Goal: Check status: Check status

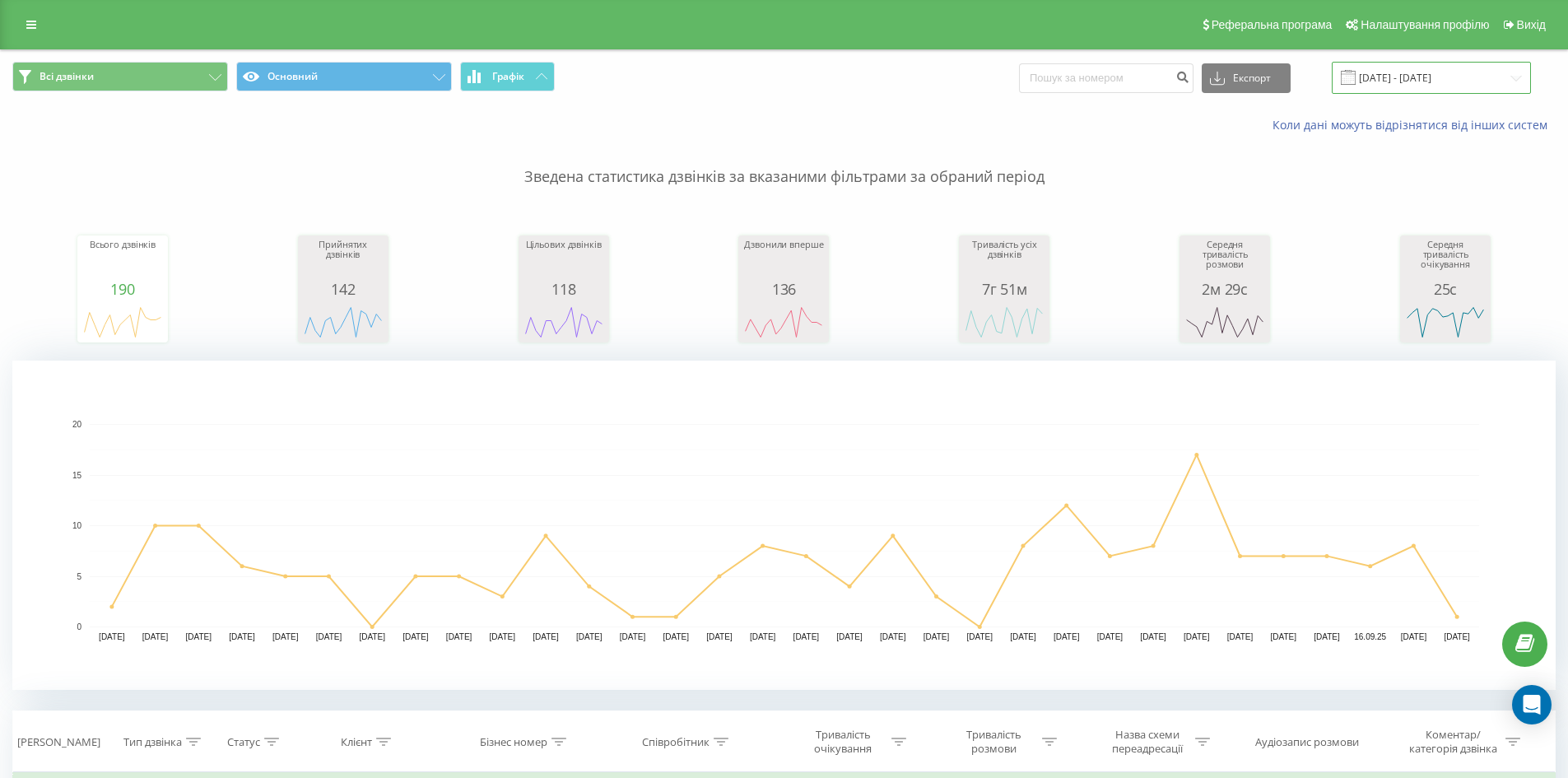
click at [1454, 68] on input "[DATE] - [DATE]" at bounding box center [1431, 78] width 199 height 32
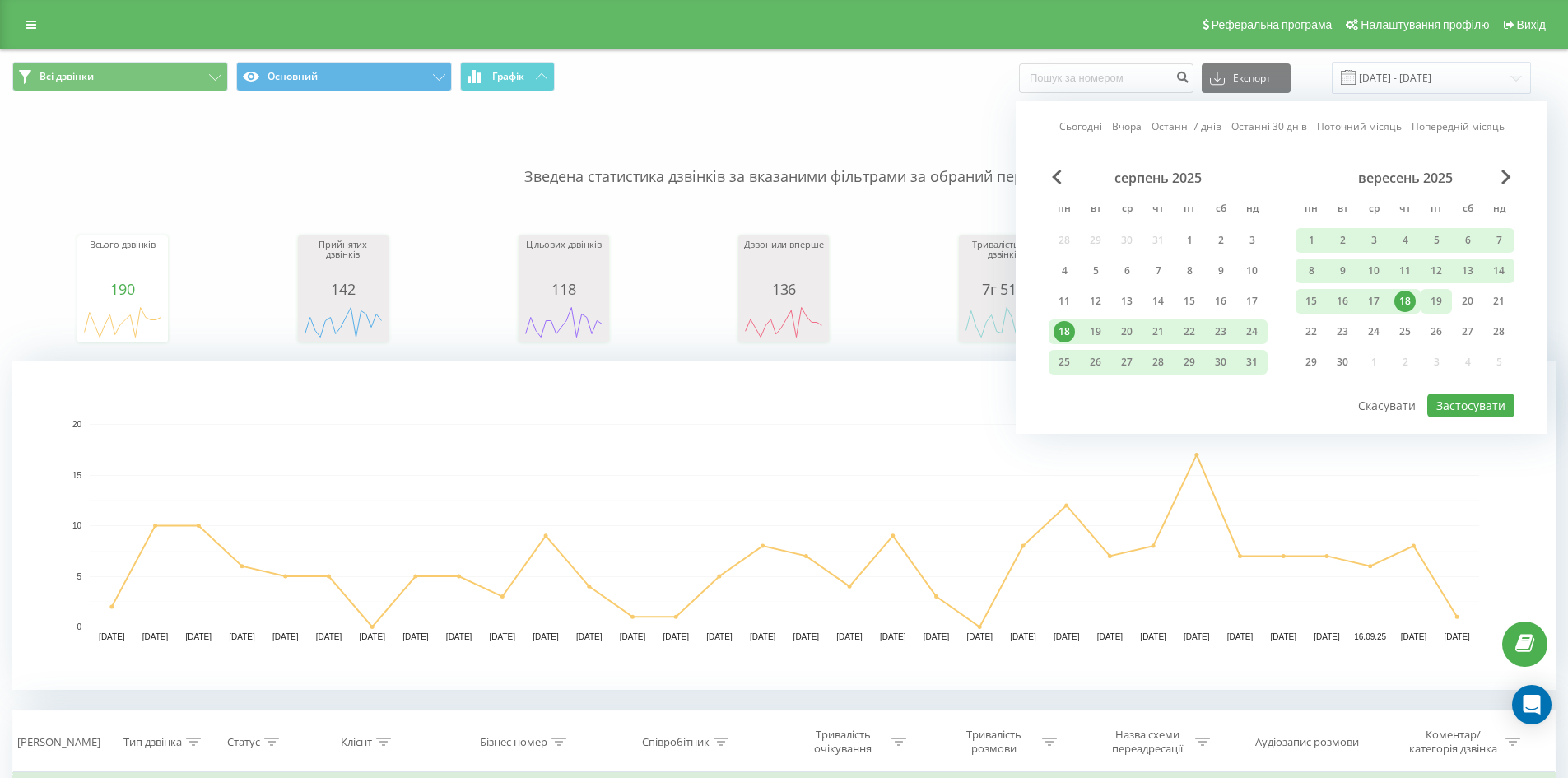
click at [1435, 305] on div "19" at bounding box center [1436, 301] width 22 height 22
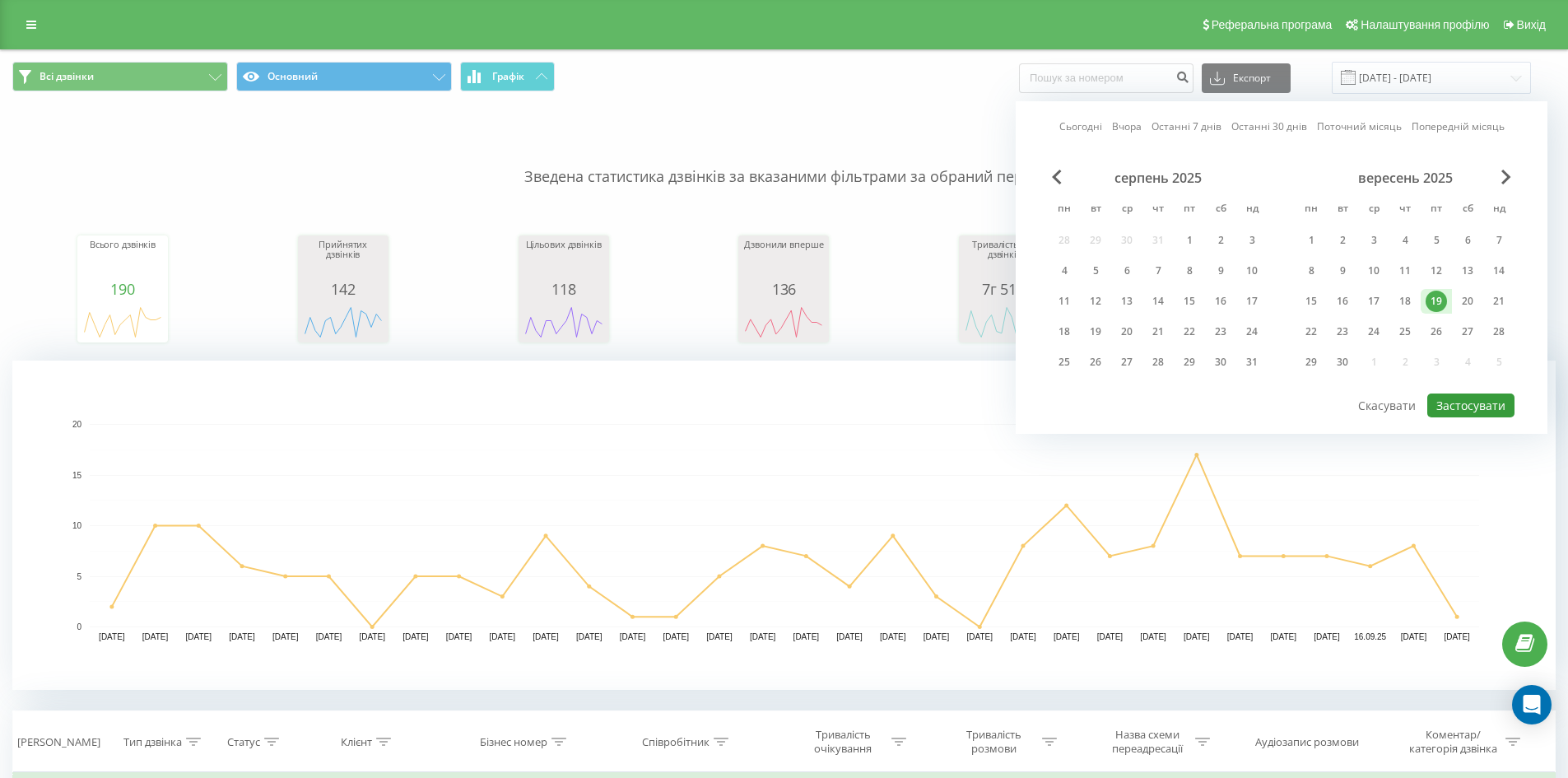
click at [1464, 404] on button "Застосувати" at bounding box center [1471, 406] width 87 height 24
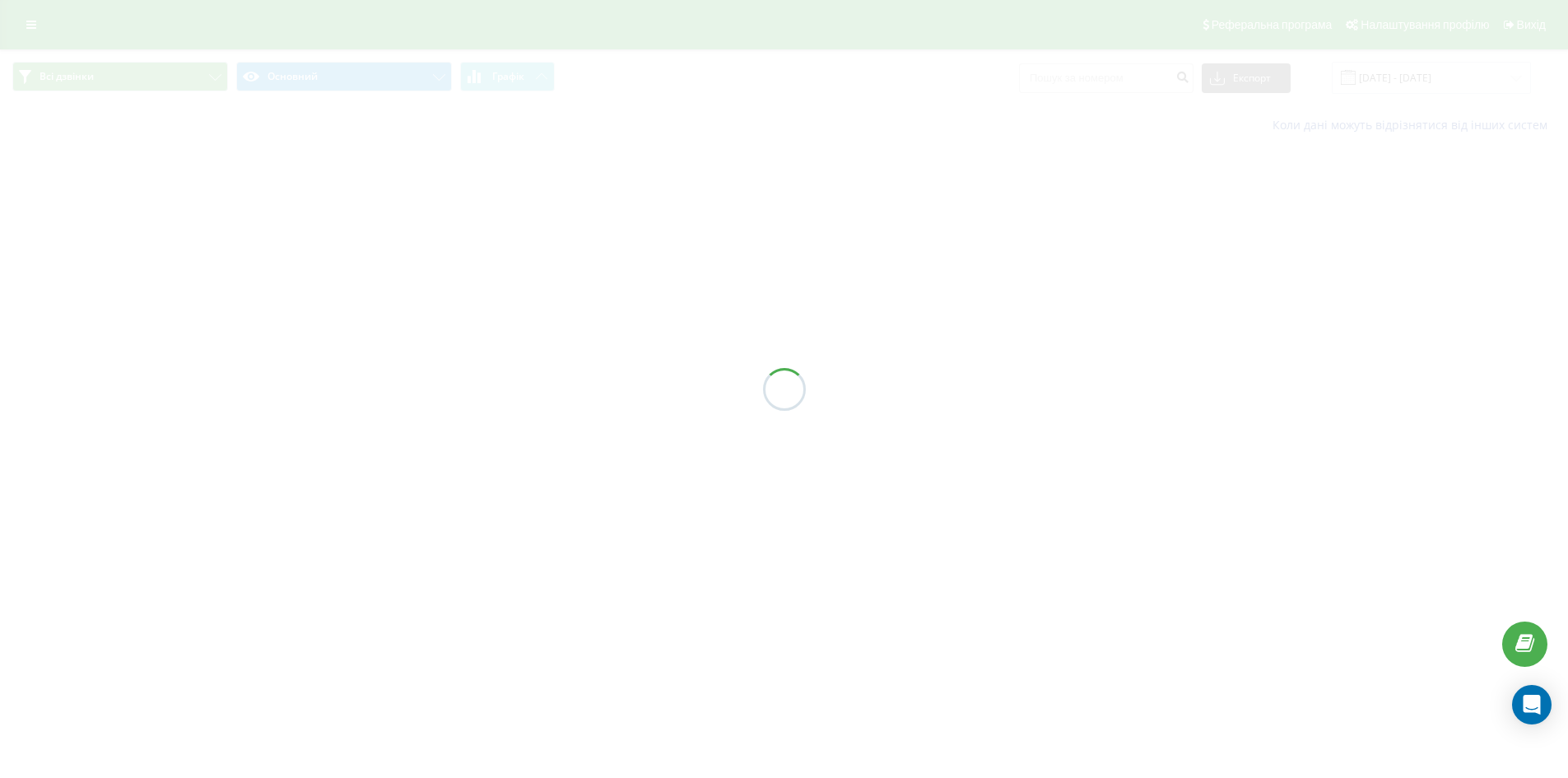
type input "[DATE] - [DATE]"
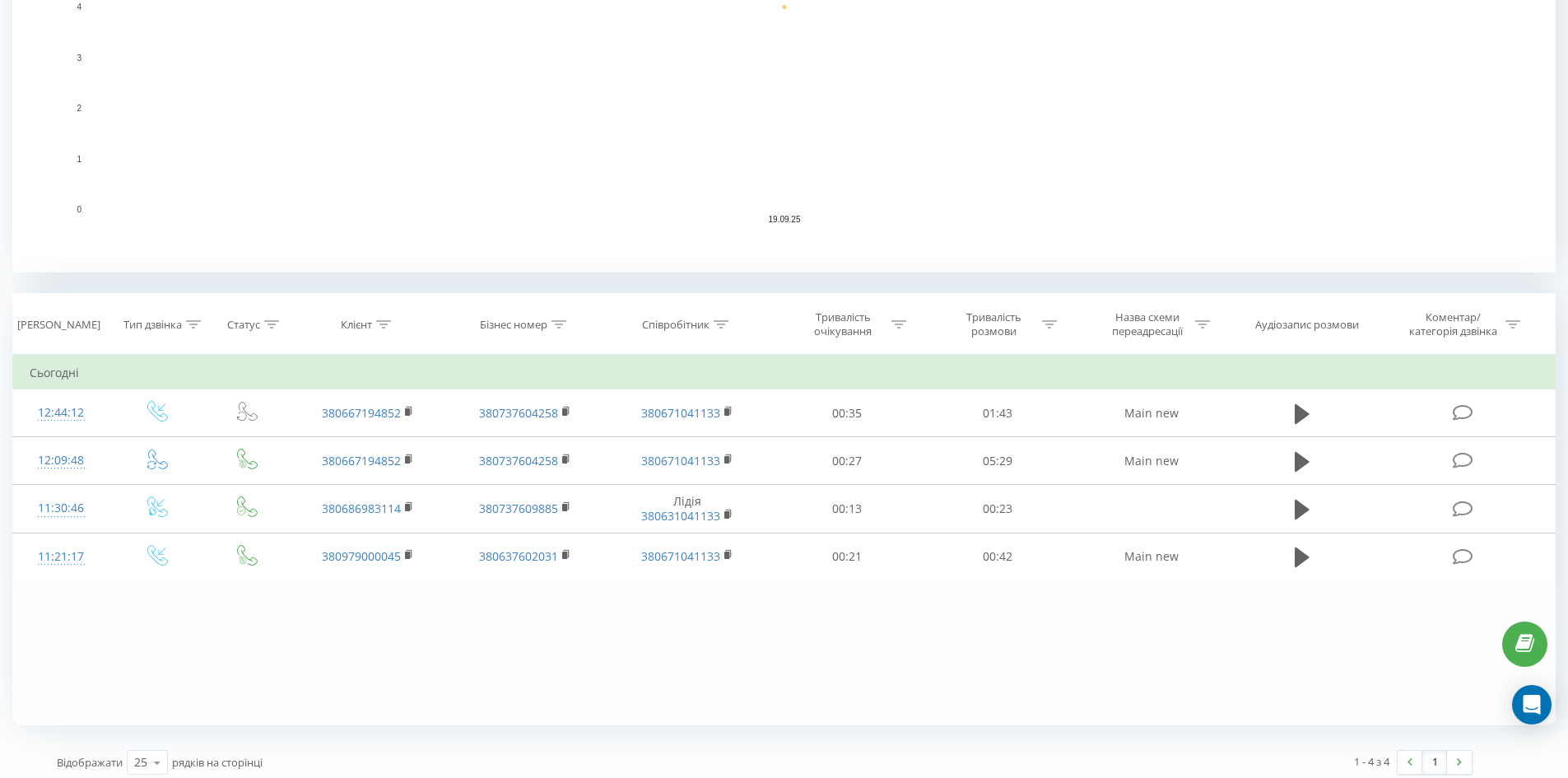
scroll to position [426, 0]
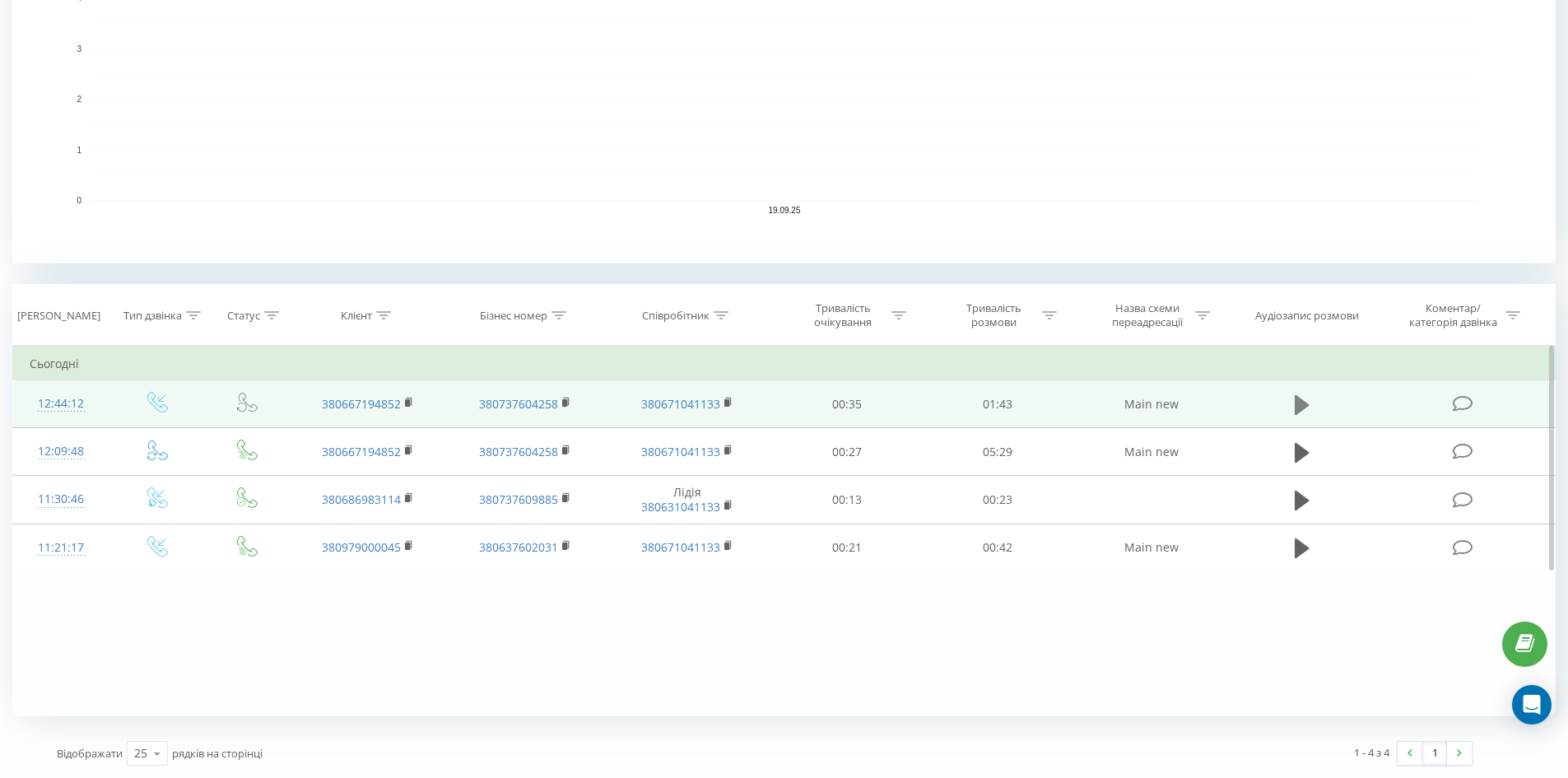
click at [1304, 402] on icon at bounding box center [1302, 404] width 15 height 20
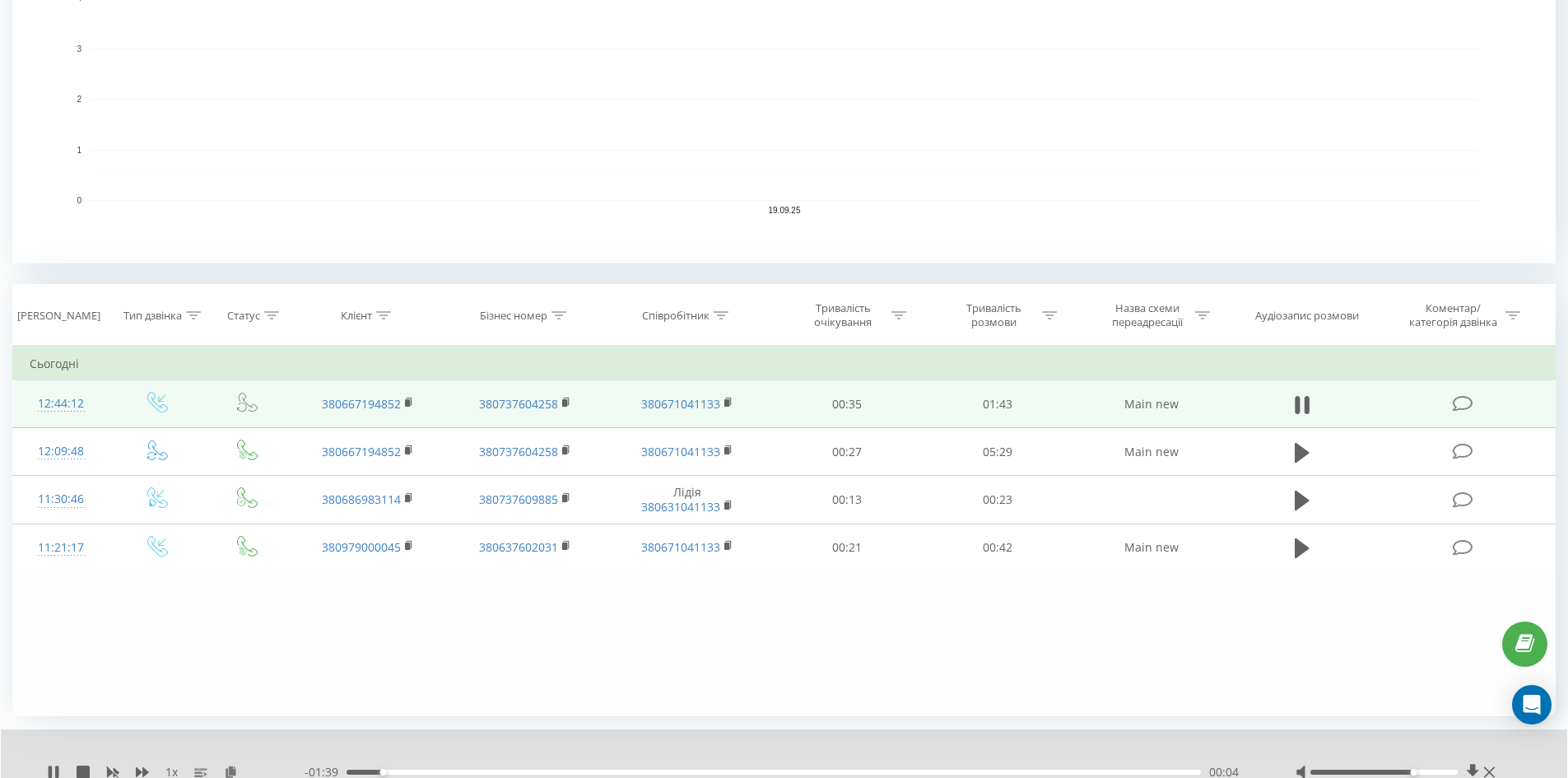
drag, startPoint x: 1384, startPoint y: 770, endPoint x: 1416, endPoint y: 772, distance: 32.1
click at [1416, 772] on div "Accessibility label" at bounding box center [1414, 773] width 7 height 7
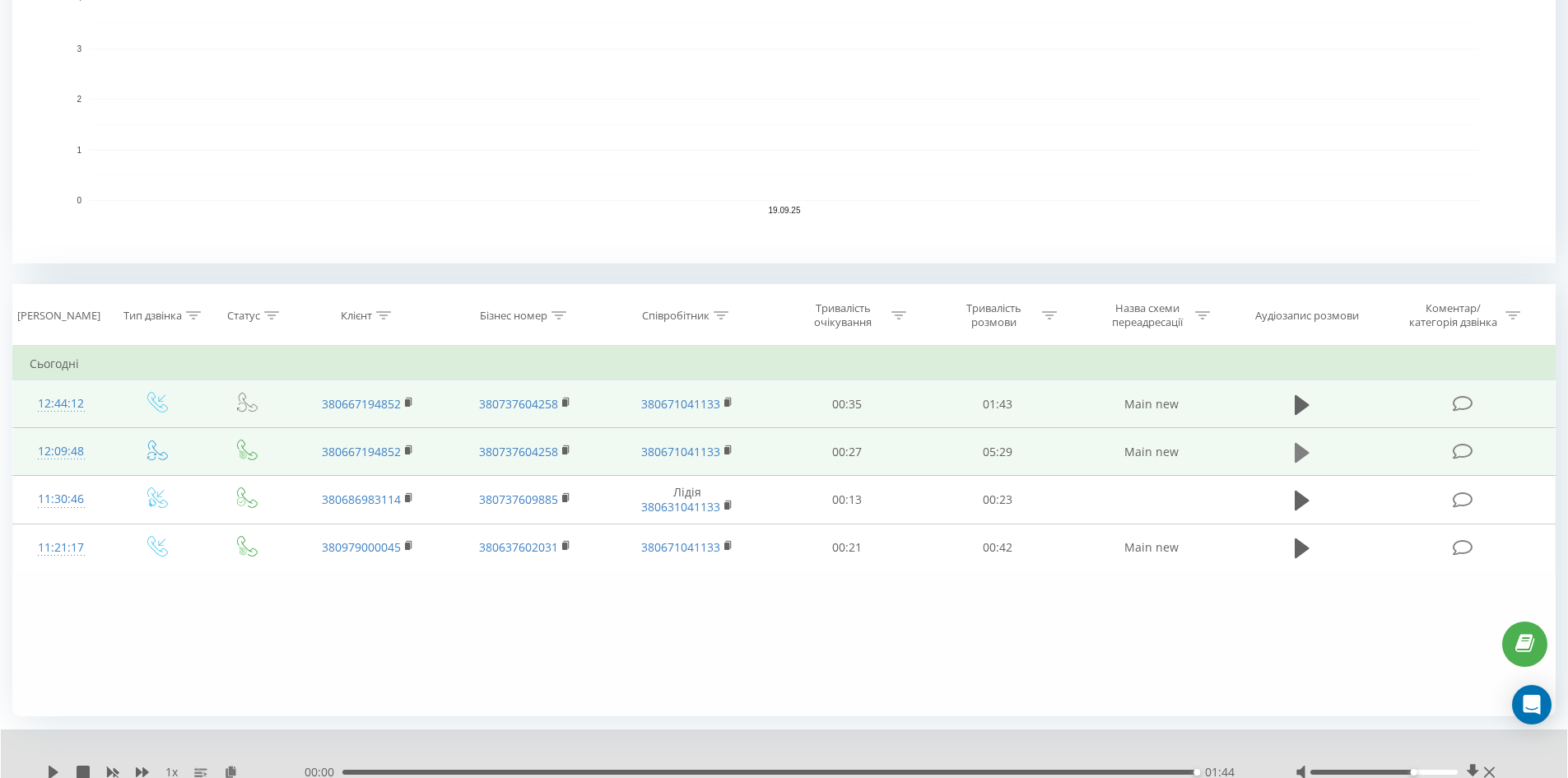
click at [1305, 455] on icon at bounding box center [1302, 452] width 15 height 20
click at [1299, 450] on icon at bounding box center [1298, 452] width 5 height 18
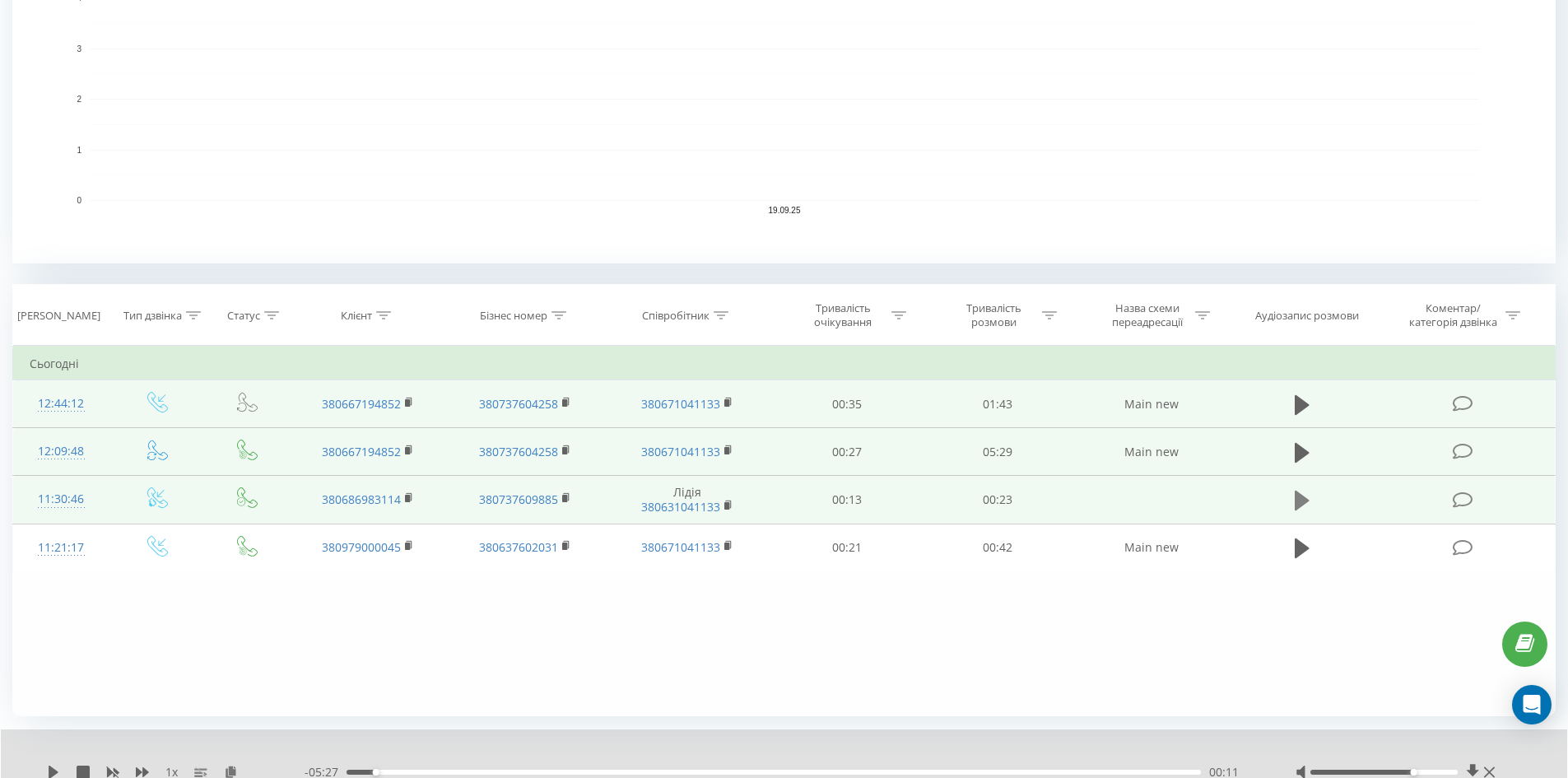
click at [1295, 501] on icon at bounding box center [1302, 501] width 15 height 23
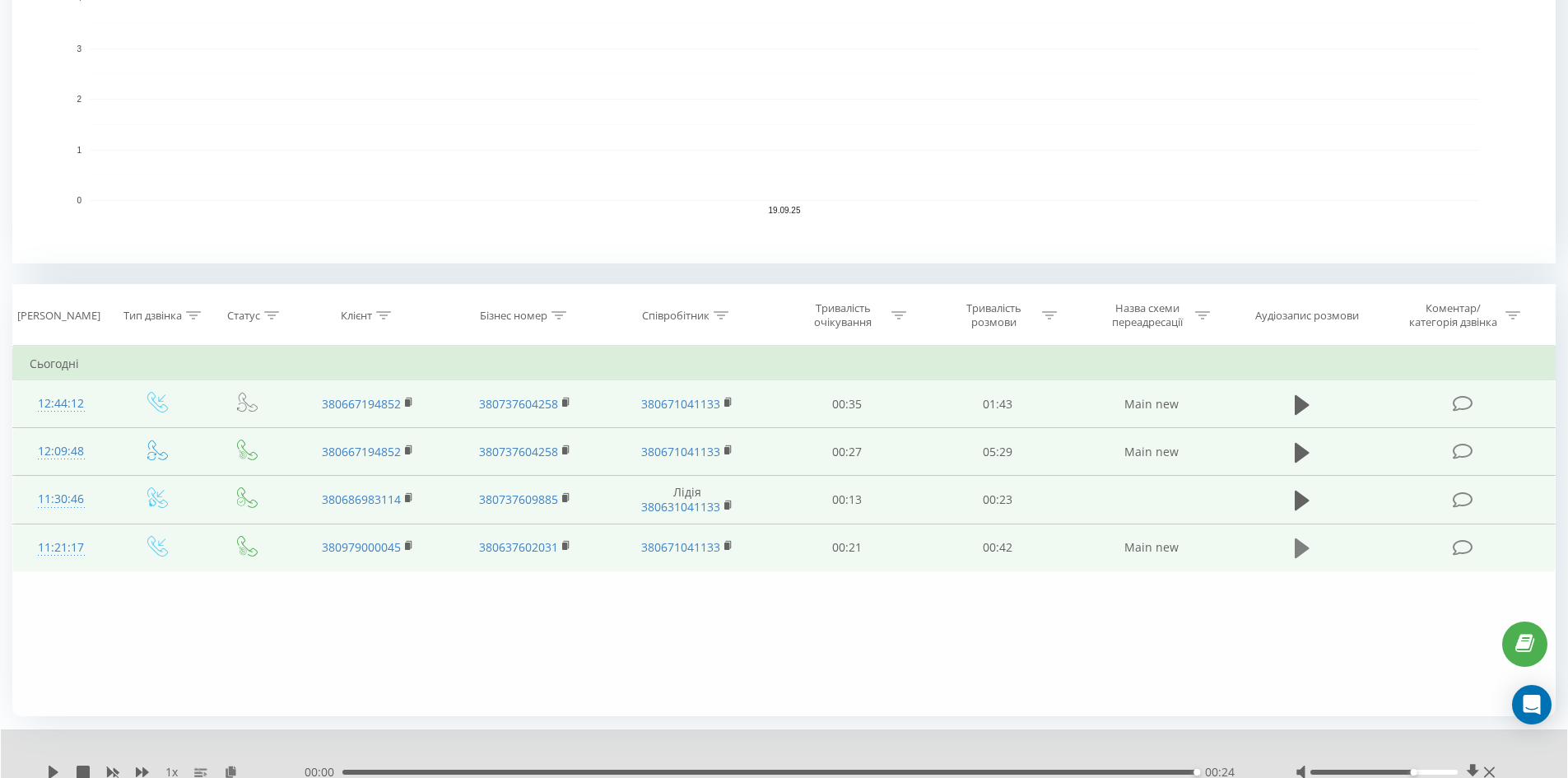
click at [1296, 547] on icon at bounding box center [1302, 548] width 15 height 20
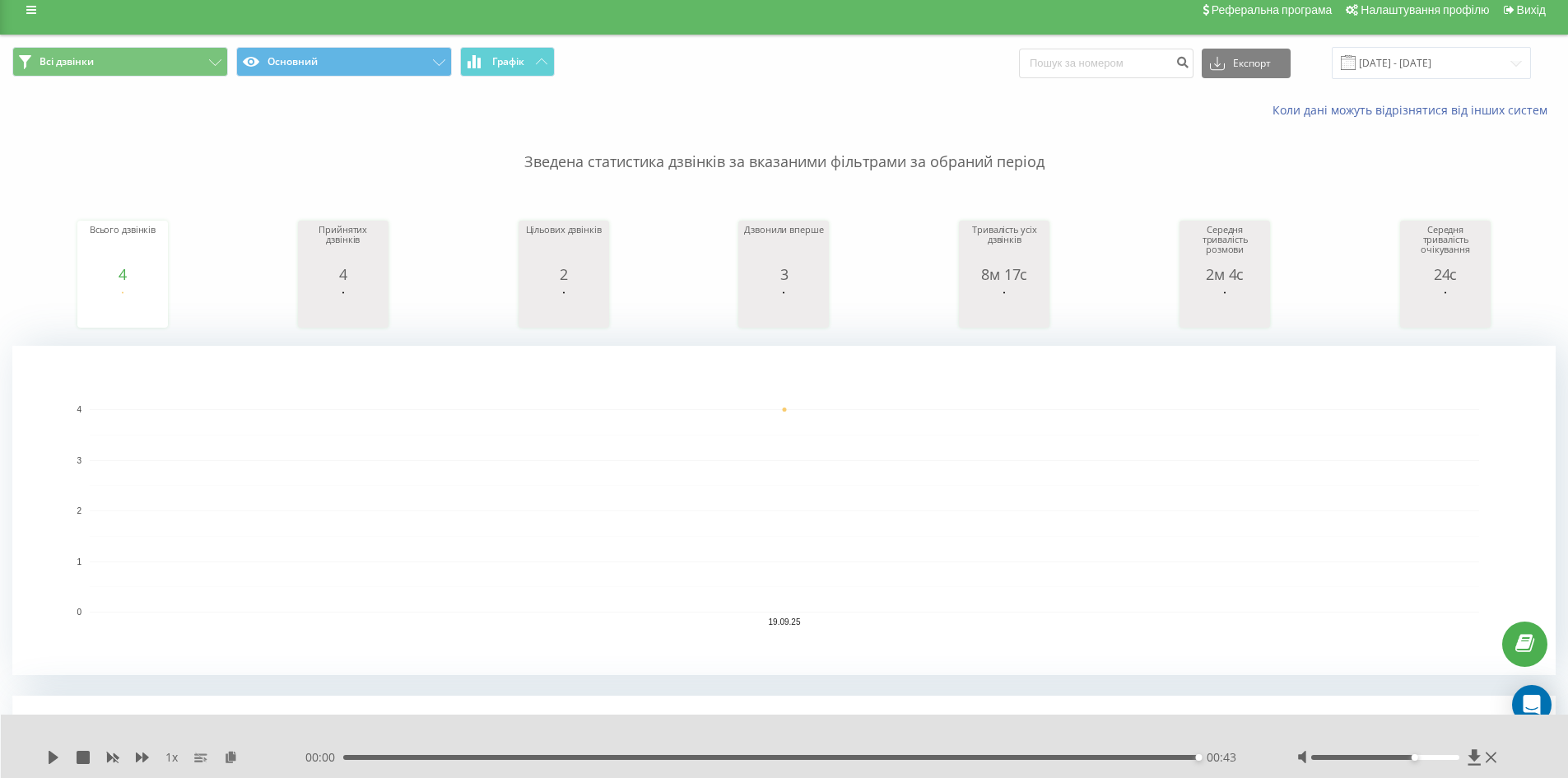
scroll to position [0, 0]
